Goal: Find specific page/section: Find specific page/section

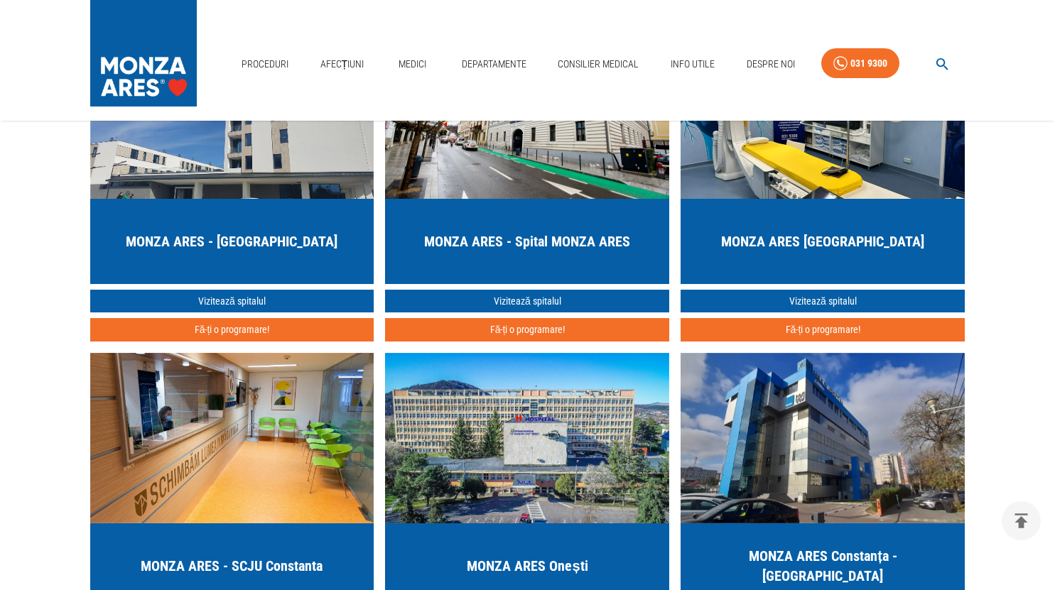
scroll to position [3696, 0]
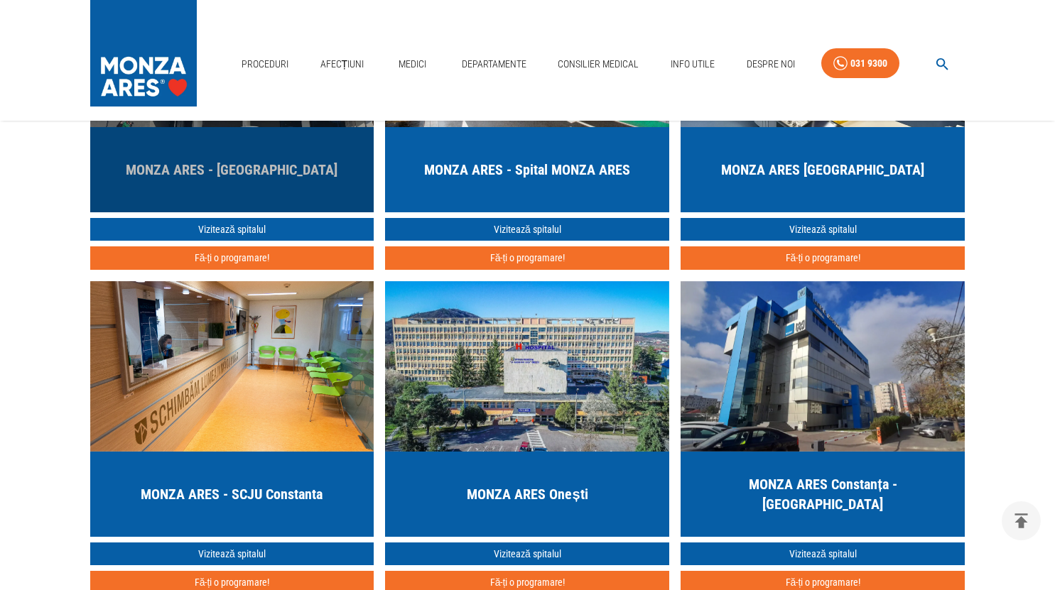
click at [305, 170] on h5 "MONZA ARES - [GEOGRAPHIC_DATA]" at bounding box center [232, 170] width 212 height 20
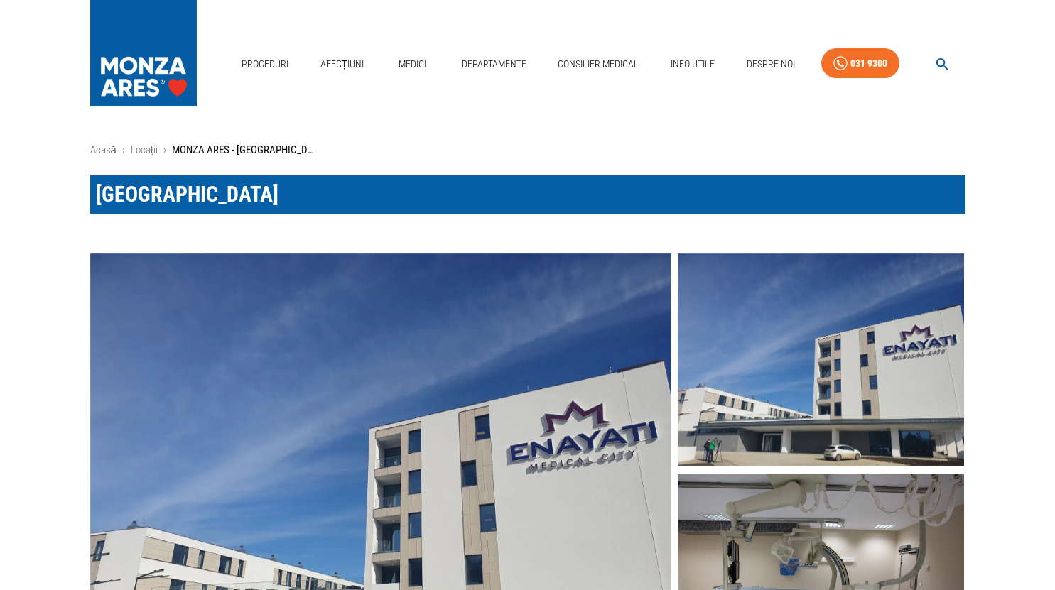
drag, startPoint x: 329, startPoint y: 194, endPoint x: 254, endPoint y: 197, distance: 76.1
click at [254, 197] on h1 "[GEOGRAPHIC_DATA]" at bounding box center [527, 194] width 875 height 38
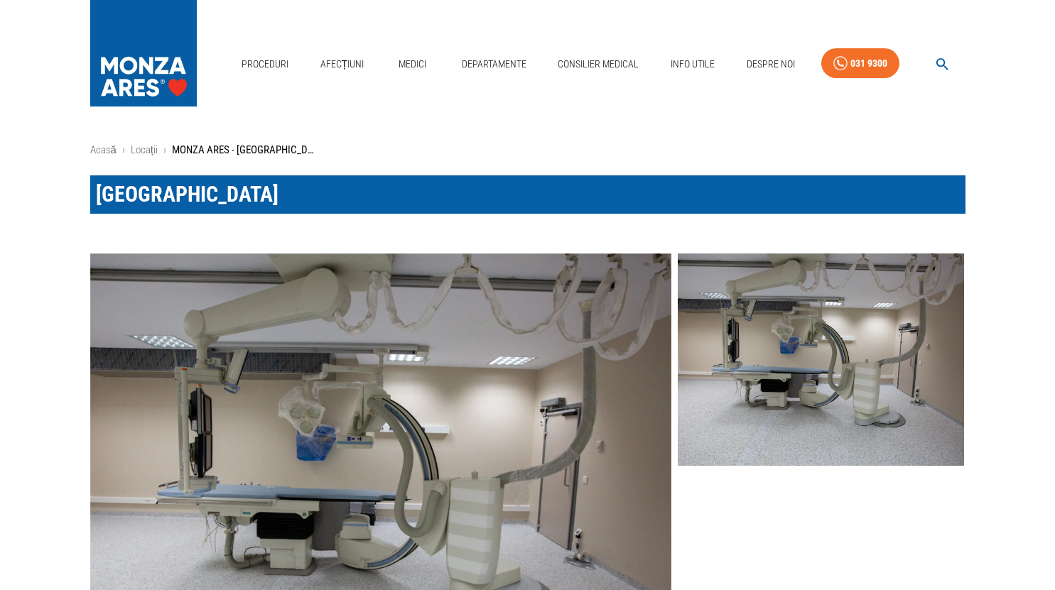
copy span "Băneasa"
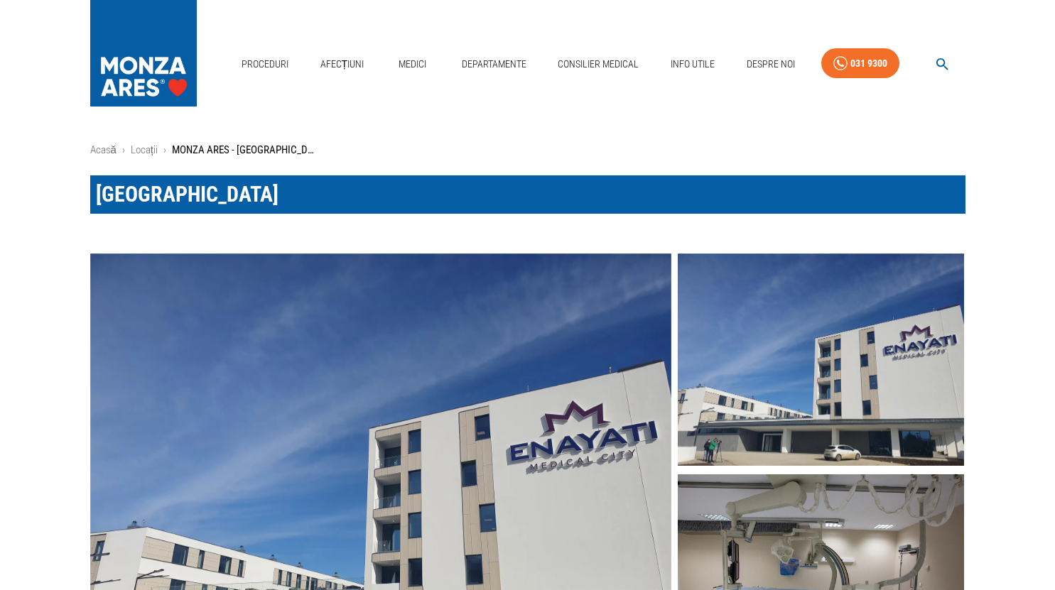
click at [218, 196] on span "[GEOGRAPHIC_DATA]" at bounding box center [187, 194] width 183 height 25
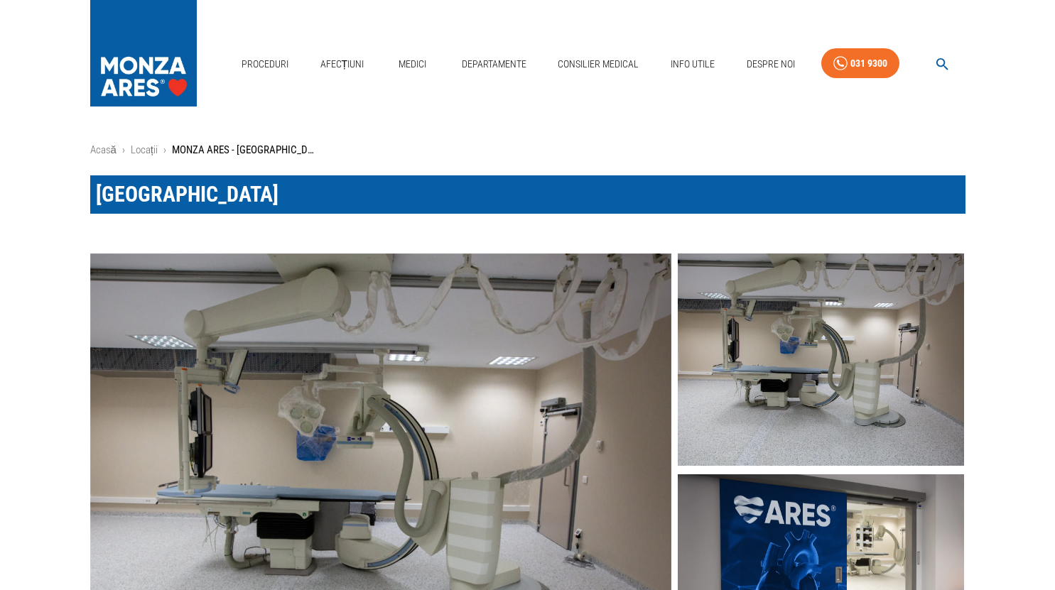
copy span "Memorial"
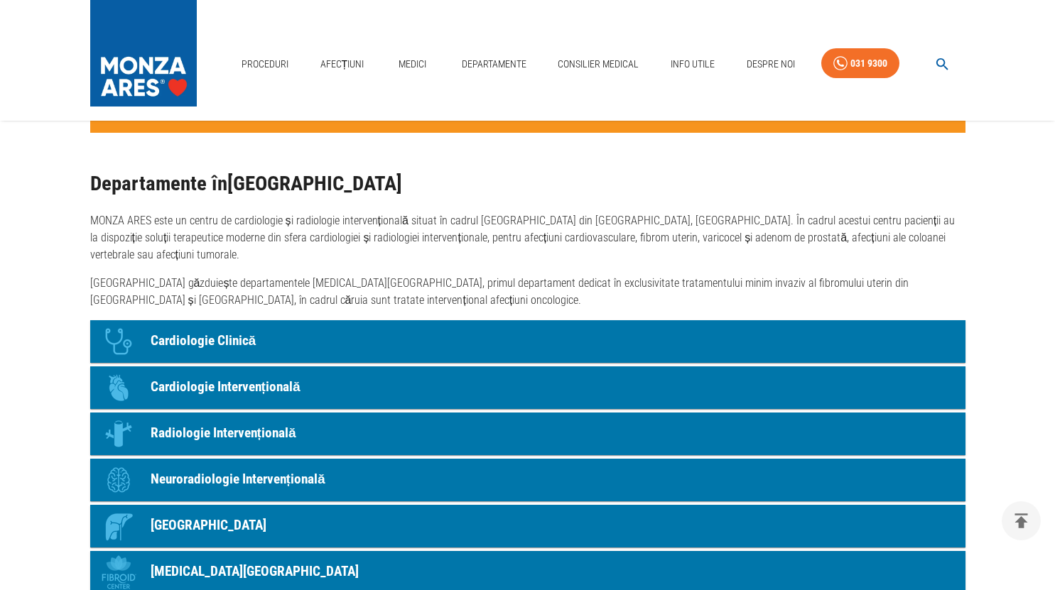
scroll to position [994, 0]
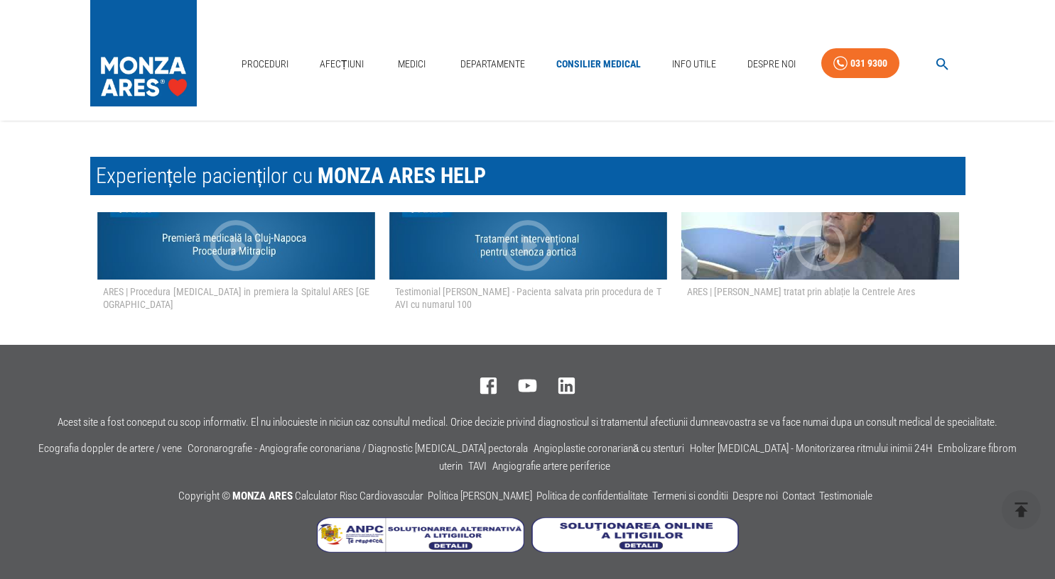
scroll to position [2009, 0]
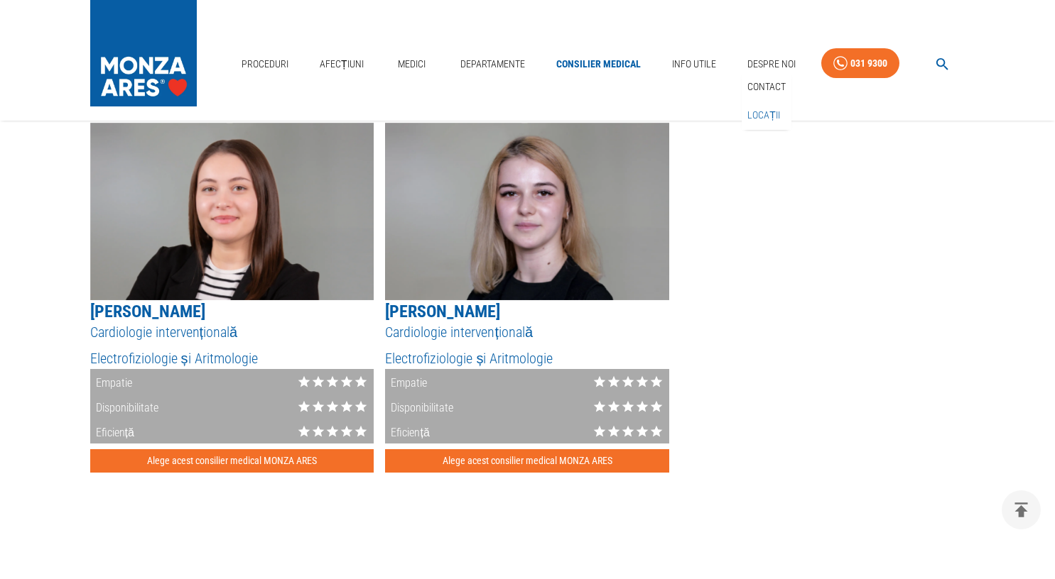
click at [762, 111] on link "Locații" at bounding box center [763, 115] width 38 height 23
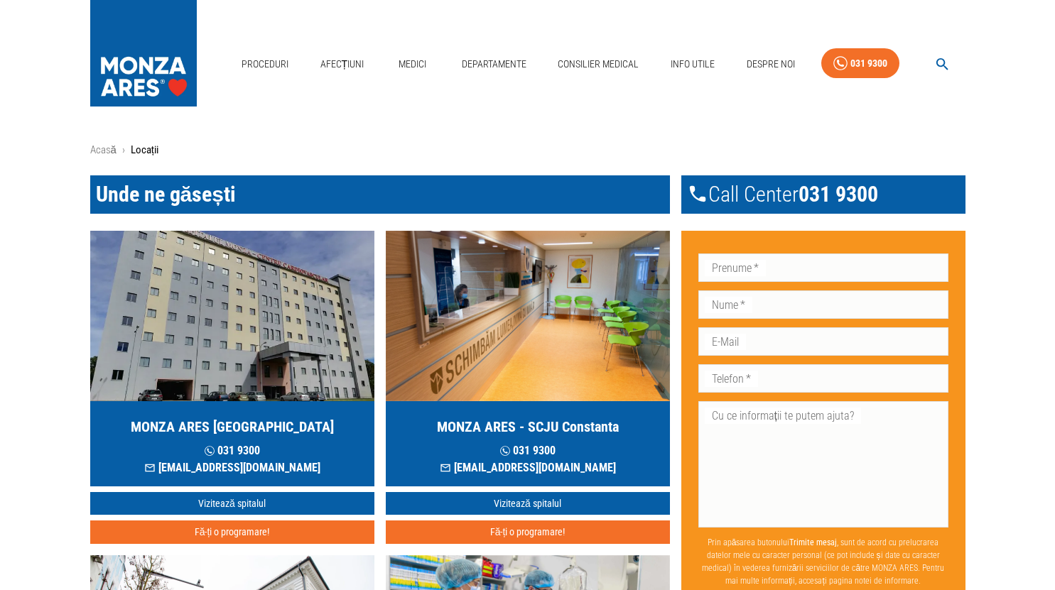
click at [525, 310] on img "button" at bounding box center [528, 316] width 284 height 170
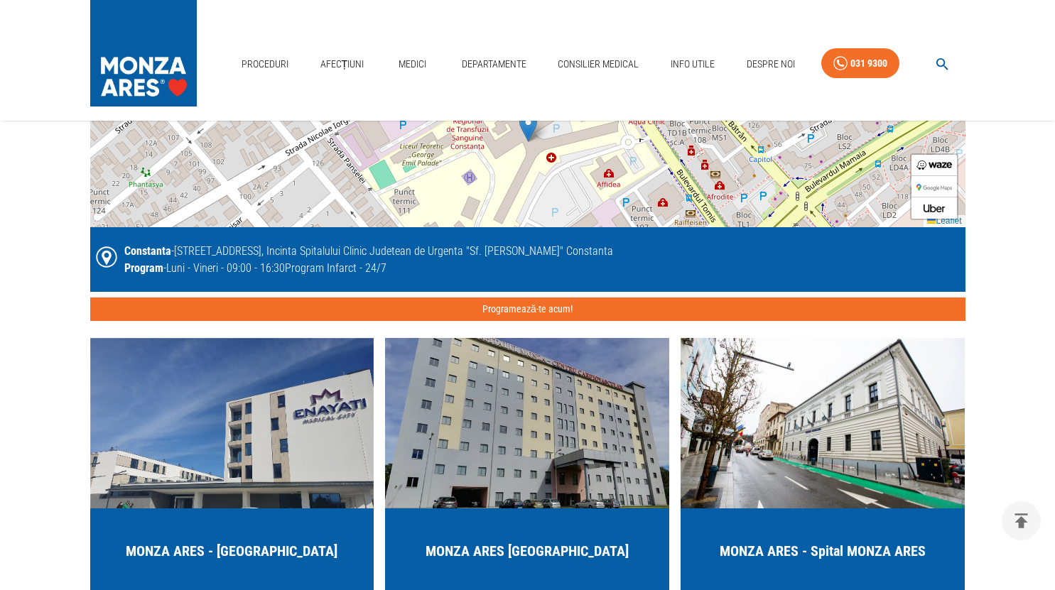
scroll to position [2556, 0]
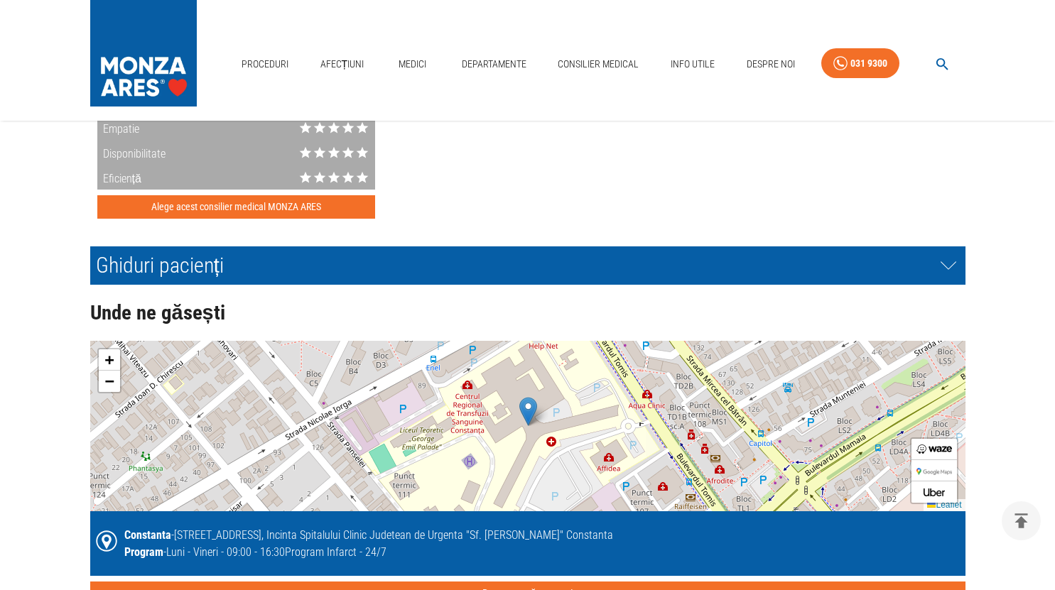
click at [169, 311] on h2 "Unde ne găsești" at bounding box center [527, 313] width 875 height 23
click at [201, 263] on h2 "Ghiduri pacienți" at bounding box center [527, 265] width 875 height 38
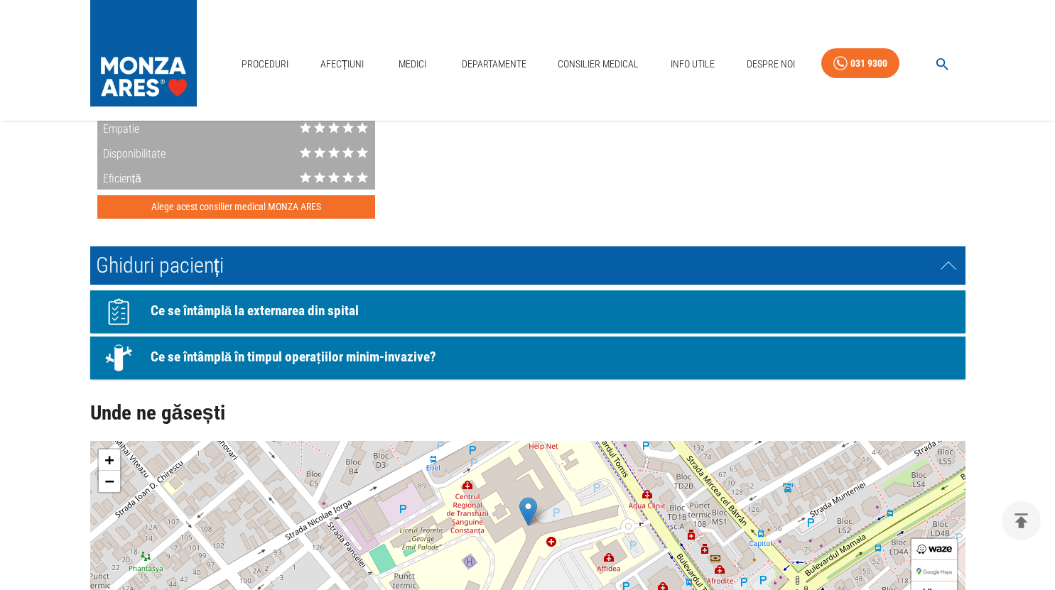
click at [201, 263] on h2 "Ghiduri pacienți" at bounding box center [527, 265] width 875 height 38
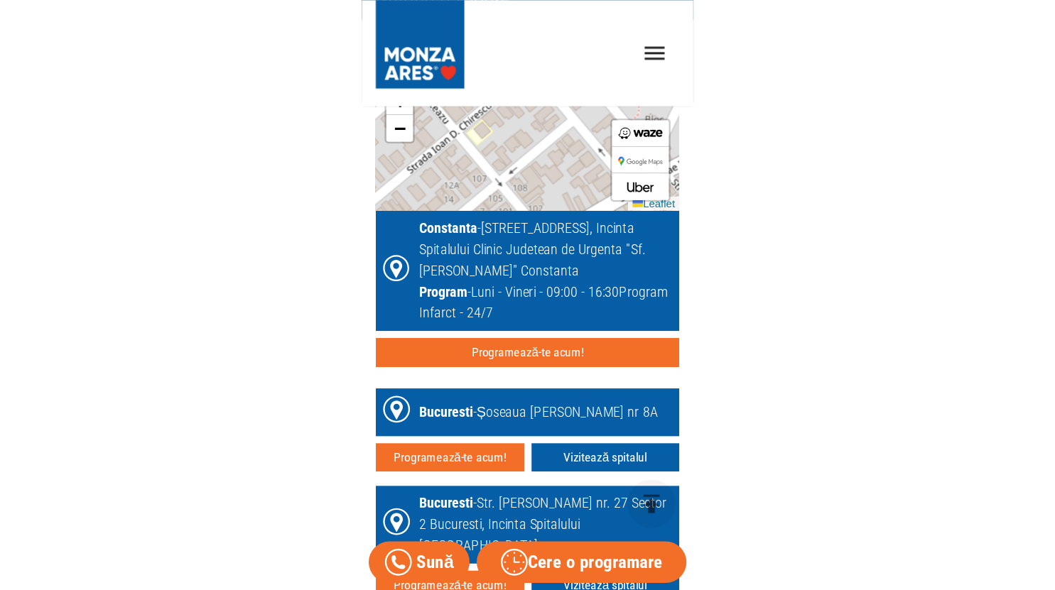
scroll to position [2654, 0]
